Goal: Transaction & Acquisition: Book appointment/travel/reservation

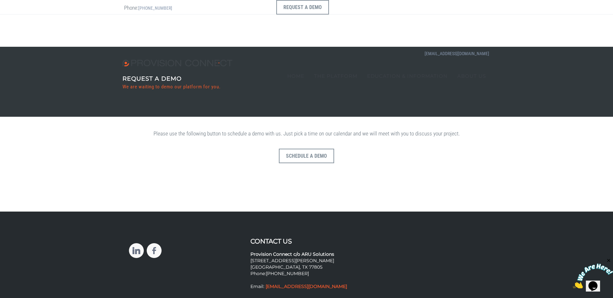
click at [447, 135] on p "Please use the following button to schedule a demo with us. Just pick a time on…" at bounding box center [306, 134] width 368 height 8
click at [371, 130] on p "Please use the following button to schedule a demo with us. Just pick a time on…" at bounding box center [306, 134] width 368 height 8
click at [312, 159] on button "Schedule a Demo" at bounding box center [306, 156] width 55 height 15
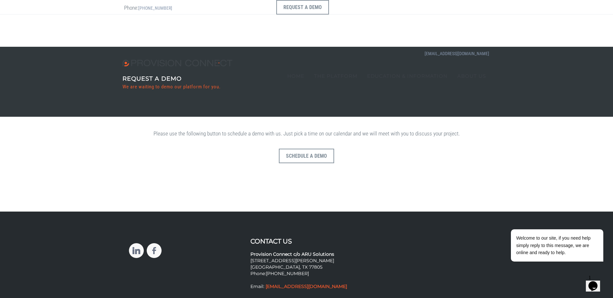
click at [439, 145] on p "Schedule a Demo" at bounding box center [306, 168] width 368 height 55
click at [414, 158] on p "Schedule a Demo" at bounding box center [306, 168] width 368 height 55
click at [433, 161] on p "Schedule a Demo" at bounding box center [306, 168] width 368 height 55
click at [379, 164] on p "Schedule a Demo" at bounding box center [306, 168] width 368 height 55
click at [429, 128] on div "Please use the following button to schedule a demo with us. Just pick a time on…" at bounding box center [306, 164] width 600 height 82
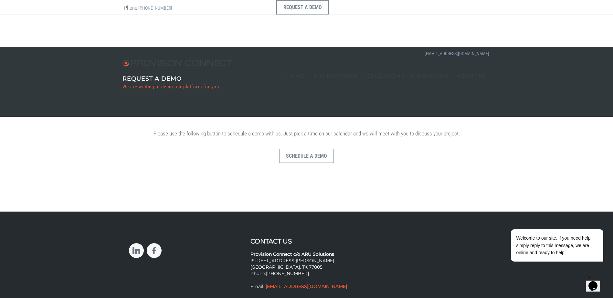
click at [439, 139] on center "Please use the following button to schedule a demo with us. Just pick a time on…" at bounding box center [306, 163] width 368 height 66
click at [381, 151] on p "Schedule a Demo" at bounding box center [306, 168] width 368 height 55
click at [433, 140] on center "Please use the following button to schedule a demo with us. Just pick a time on…" at bounding box center [306, 163] width 368 height 66
